Goal: Task Accomplishment & Management: Use online tool/utility

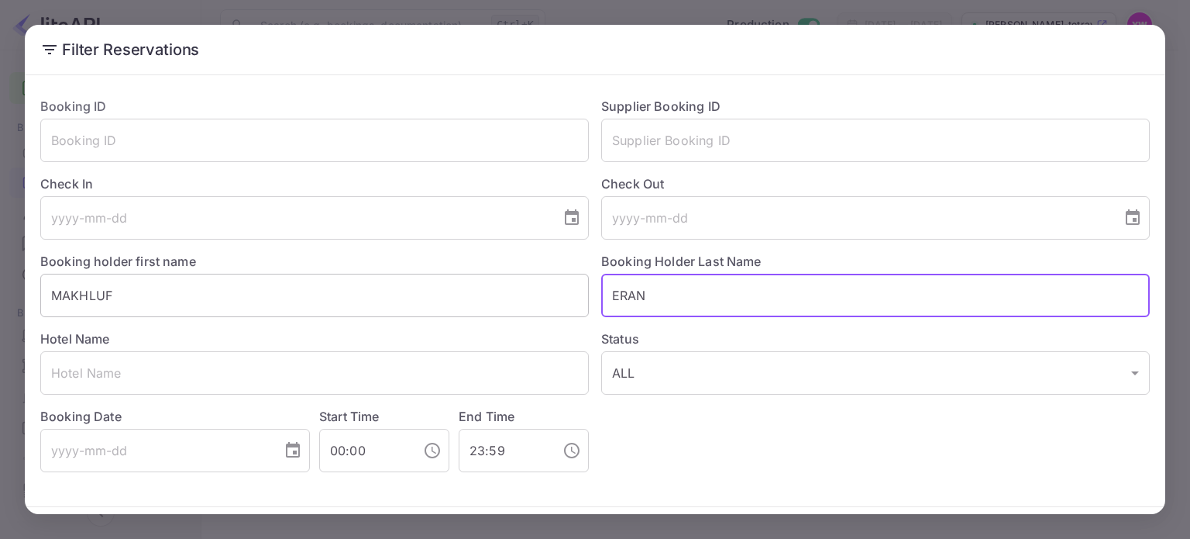
click at [333, 288] on input "MAKHLUF" at bounding box center [314, 295] width 549 height 43
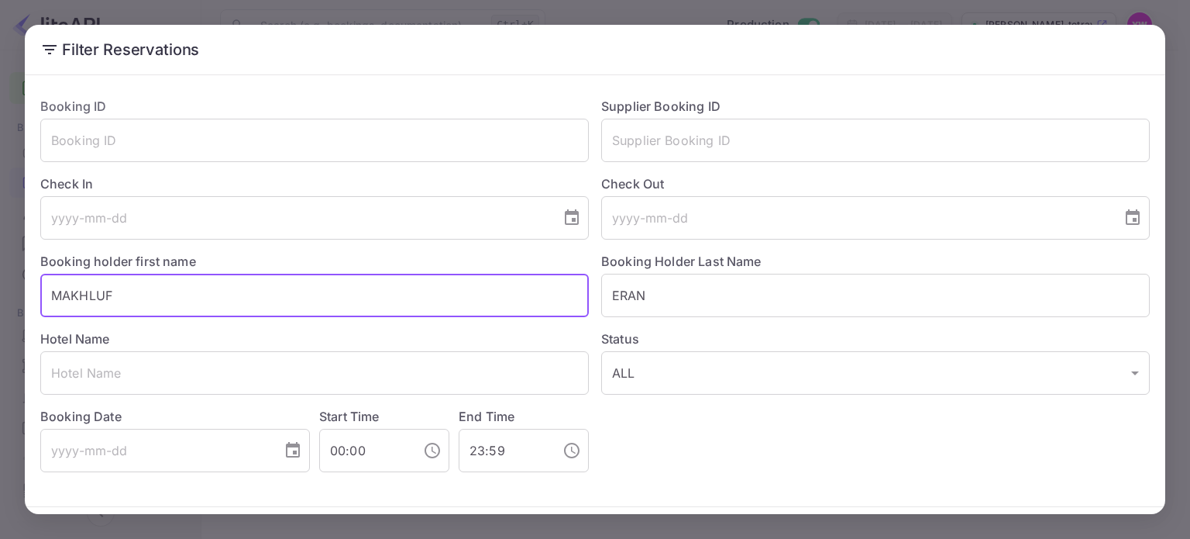
click at [333, 288] on input "MAKHLUF" at bounding box center [314, 295] width 549 height 43
paste input "[PERSON_NAME]"
drag, startPoint x: 84, startPoint y: 294, endPoint x: 5, endPoint y: 300, distance: 79.3
click at [5, 300] on div "Filter Reservations Booking ID ​ Supplier Booking ID ​ Check In ​ Check Out ​ B…" at bounding box center [595, 269] width 1190 height 539
type input "SALHOV"
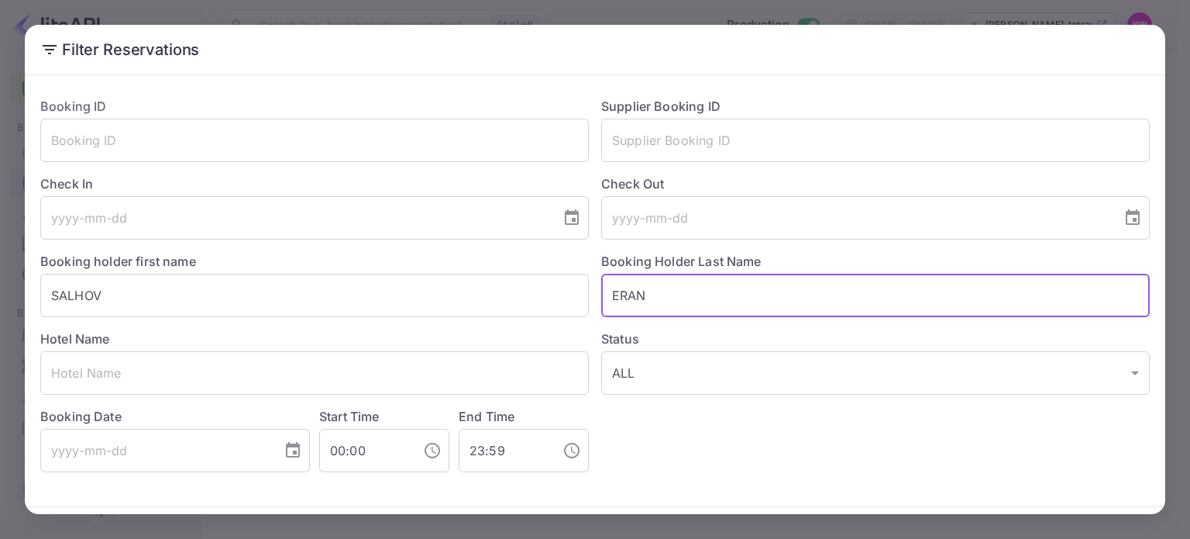
click at [641, 294] on input "ERAN" at bounding box center [875, 295] width 549 height 43
paste input "AVIV"
type input "AVIV"
click at [1000, 522] on button "Filter Reservations" at bounding box center [1075, 538] width 150 height 33
